Goal: Task Accomplishment & Management: Manage account settings

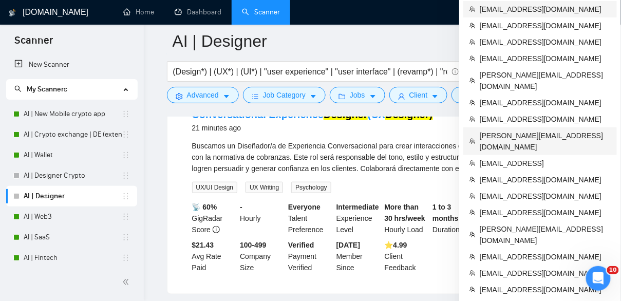
scroll to position [127, 0]
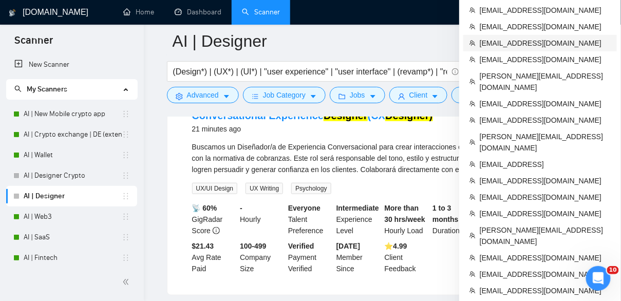
click at [519, 45] on span "[EMAIL_ADDRESS][DOMAIN_NAME]" at bounding box center [545, 43] width 131 height 11
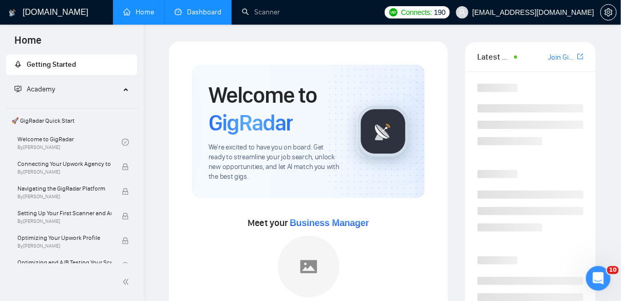
click at [191, 12] on link "Dashboard" at bounding box center [198, 12] width 47 height 9
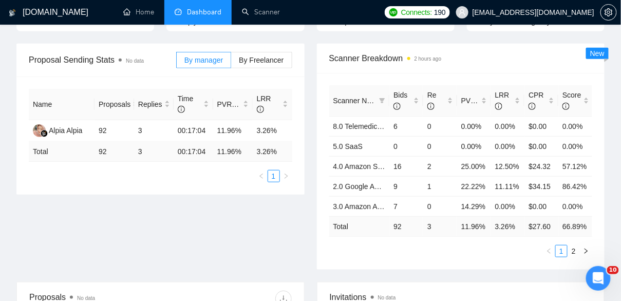
scroll to position [159, 0]
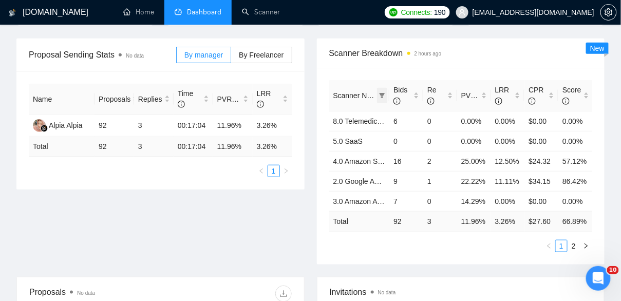
click at [383, 95] on icon "filter" at bounding box center [383, 95] width 6 height 5
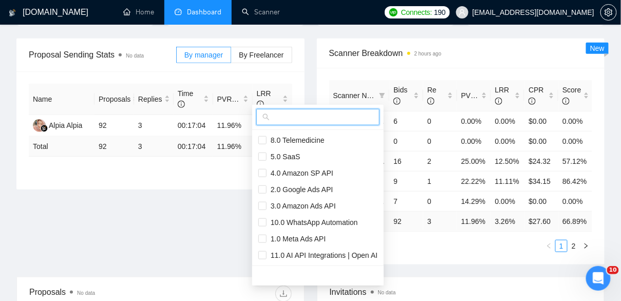
click at [317, 120] on input "text" at bounding box center [323, 117] width 102 height 11
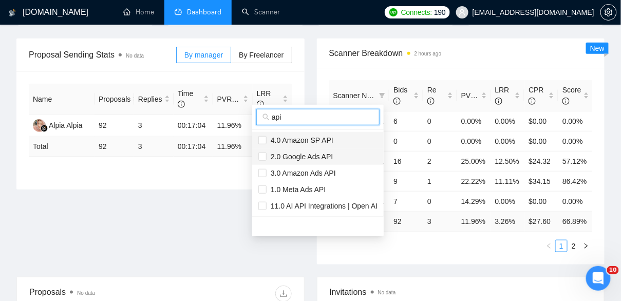
type input "api"
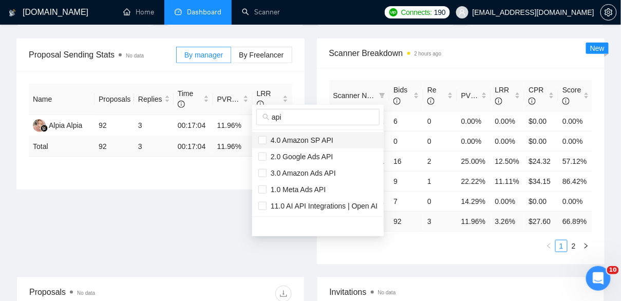
click at [304, 139] on span "4.0 Amazon SP API" at bounding box center [300, 140] width 67 height 8
checkbox input "true"
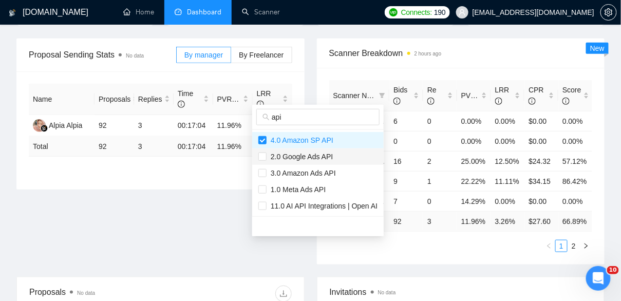
click at [305, 156] on span "2.0 Google Ads API" at bounding box center [300, 157] width 66 height 8
checkbox input "true"
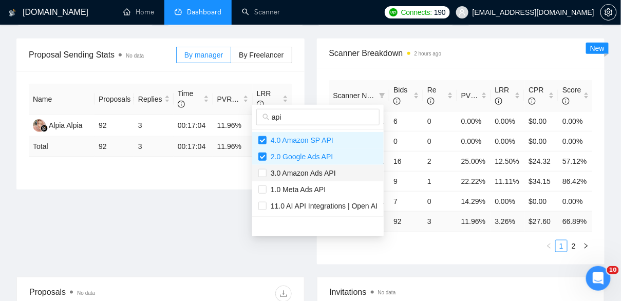
click at [307, 175] on span "3.0 Amazon Ads API" at bounding box center [301, 173] width 69 height 8
checkbox input "true"
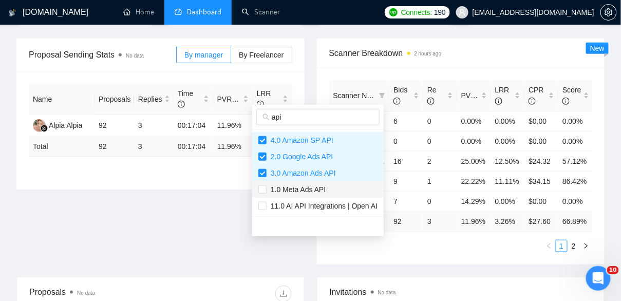
click at [310, 192] on span "1.0 Meta Ads API" at bounding box center [296, 190] width 59 height 8
checkbox input "true"
click at [316, 209] on span "11.0 AI API Integrations | Open AI" at bounding box center [322, 206] width 111 height 8
checkbox input "true"
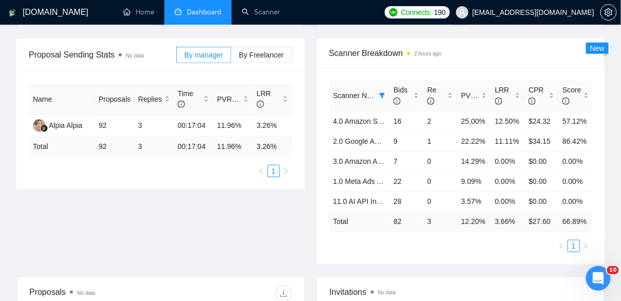
click at [306, 242] on div "Proposal Sending Stats No data By manager By Freelancer Name Proposals Replies …" at bounding box center [310, 158] width 601 height 238
click at [384, 94] on icon "filter" at bounding box center [383, 95] width 6 height 5
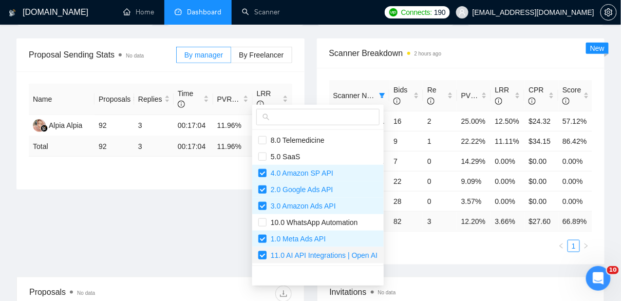
click at [265, 258] on input "checkbox" at bounding box center [263, 255] width 8 height 8
checkbox input "false"
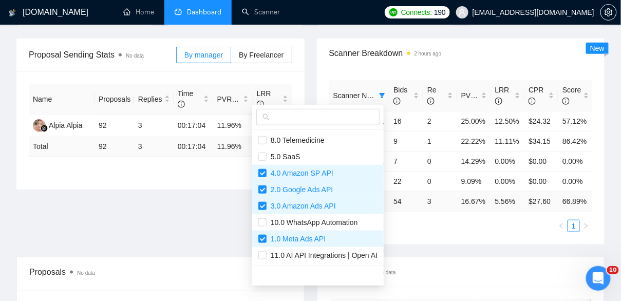
click at [445, 245] on div "Scanner Name Bids Re PVR LRR CPR Score 4.0 Amazon SP API 16 2 25.00% 12.50% $24…" at bounding box center [461, 156] width 288 height 177
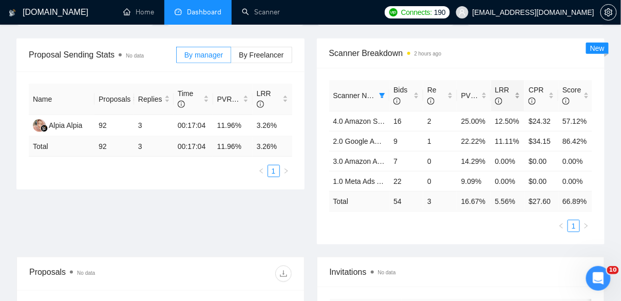
click at [517, 92] on div "LRR" at bounding box center [508, 95] width 26 height 23
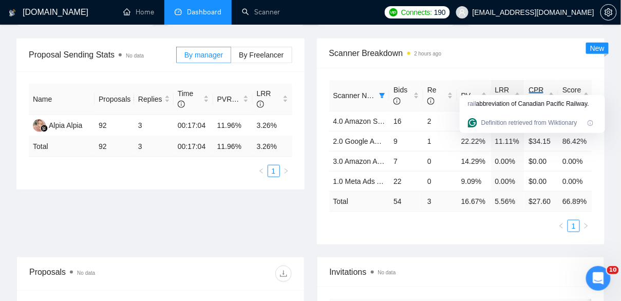
click at [380, 232] on ul "1" at bounding box center [461, 226] width 264 height 12
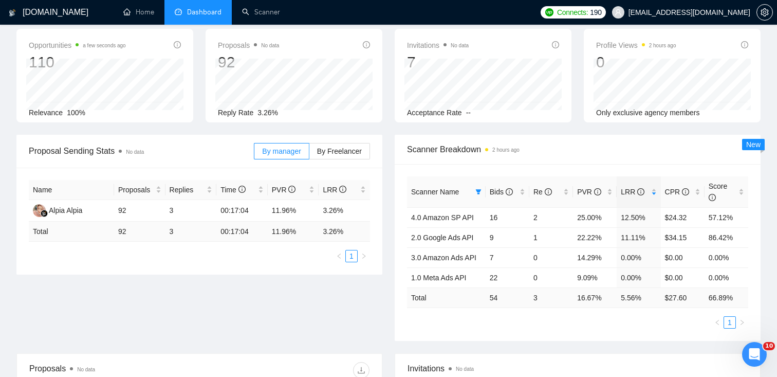
scroll to position [0, 0]
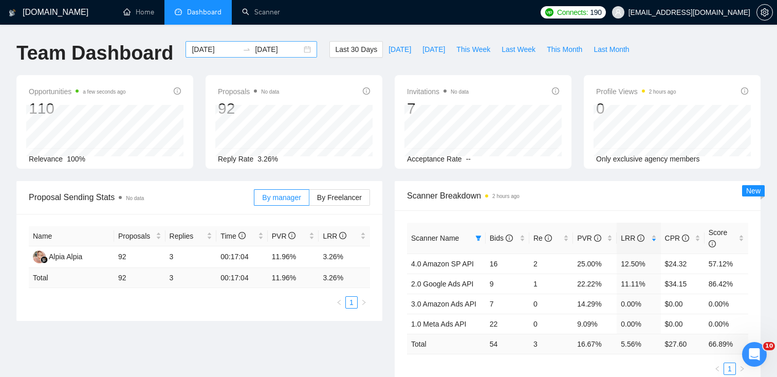
click at [298, 47] on div "[DATE] [DATE]" at bounding box center [252, 49] width 132 height 16
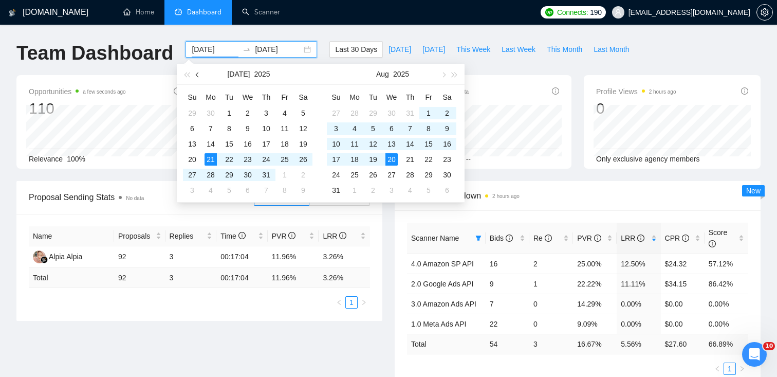
click at [195, 71] on button "button" at bounding box center [197, 74] width 11 height 21
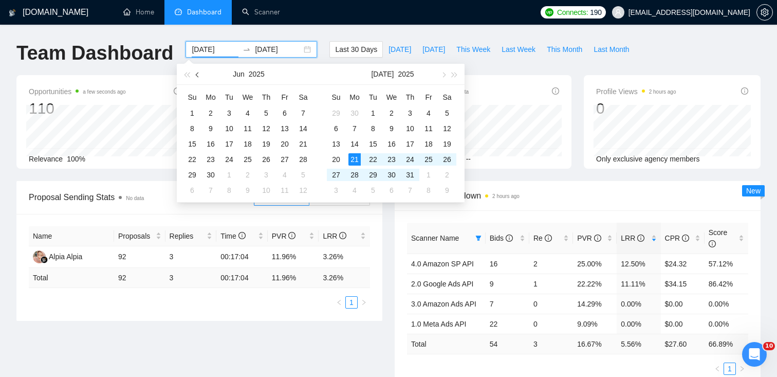
click at [195, 71] on button "button" at bounding box center [197, 74] width 11 height 21
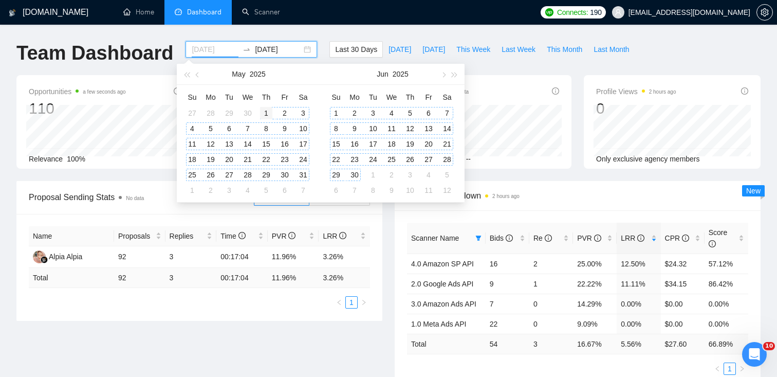
type input "[DATE]"
click at [266, 114] on div "1" at bounding box center [266, 113] width 12 height 12
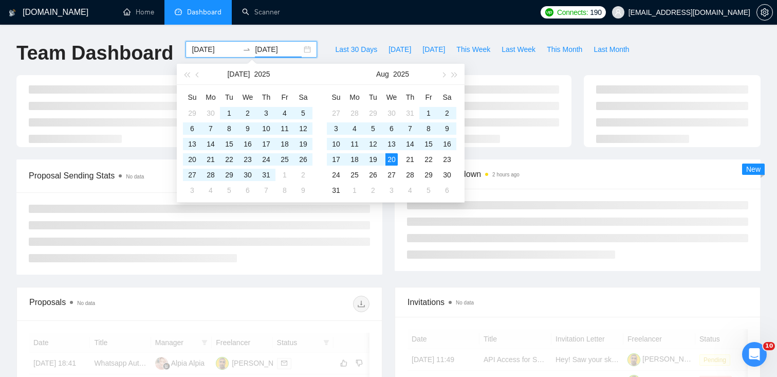
click at [577, 72] on div "Last 30 Days [DATE] [DATE] This Week Last Week This Month Last Month" at bounding box center [482, 58] width 318 height 34
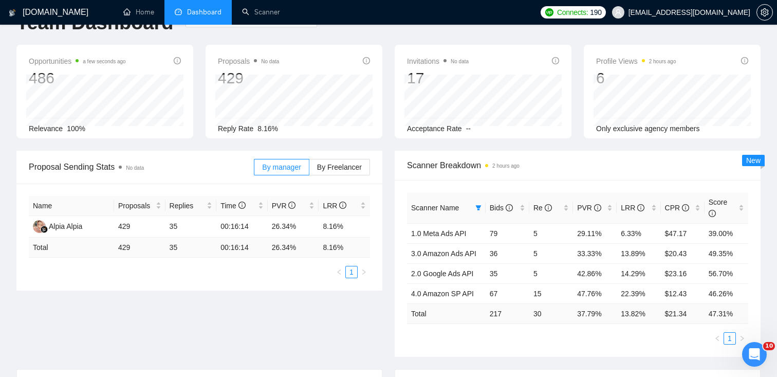
scroll to position [46, 0]
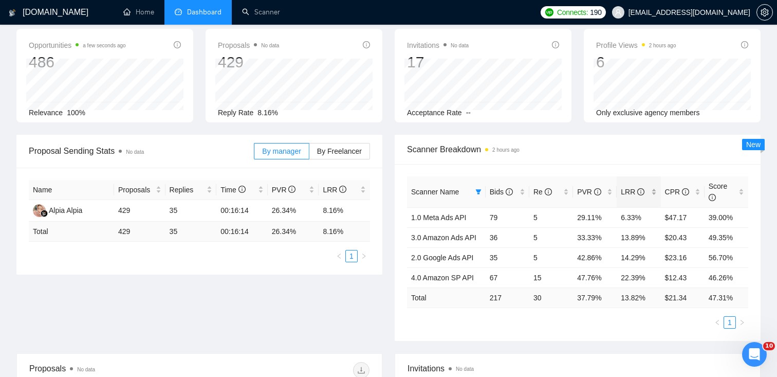
click at [621, 190] on div "LRR" at bounding box center [638, 191] width 35 height 11
click at [621, 15] on icon "setting" at bounding box center [765, 12] width 8 height 8
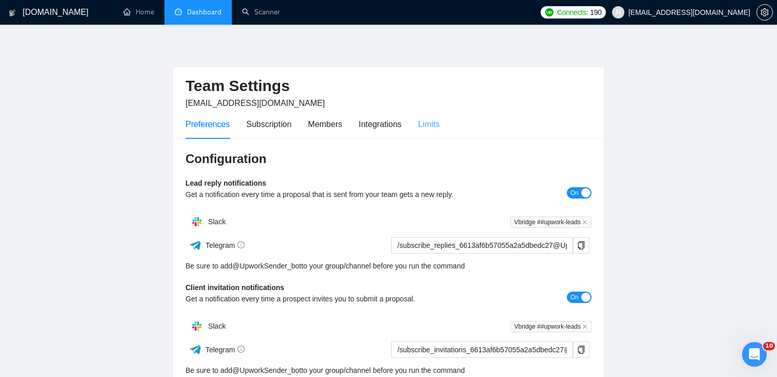
click at [439, 134] on div "Limits" at bounding box center [429, 123] width 22 height 29
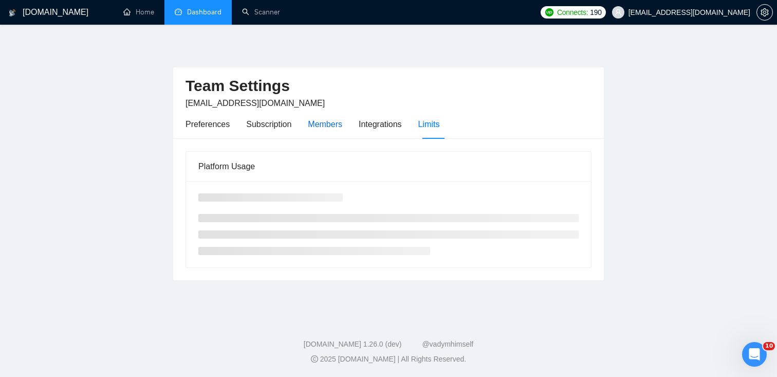
click at [329, 126] on div "Members" at bounding box center [325, 124] width 34 height 13
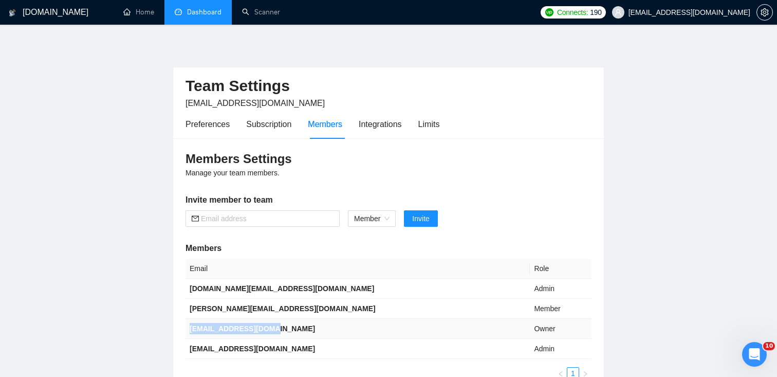
drag, startPoint x: 274, startPoint y: 329, endPoint x: 187, endPoint y: 329, distance: 87.4
click at [187, 301] on td "[EMAIL_ADDRESS][DOMAIN_NAME]" at bounding box center [358, 329] width 344 height 20
copy b "[EMAIL_ADDRESS][DOMAIN_NAME]"
